Goal: Task Accomplishment & Management: Manage account settings

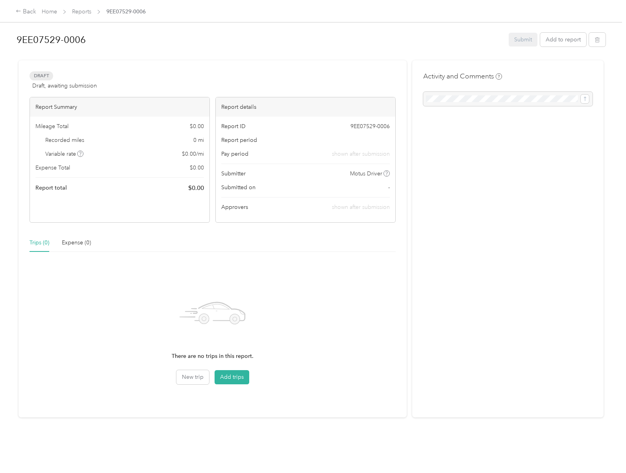
click at [231, 377] on button "Add trips" at bounding box center [232, 377] width 35 height 14
